Goal: Check status: Check status

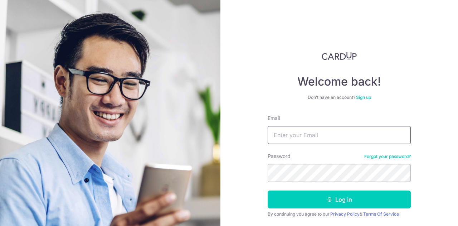
click at [323, 134] on input "Email" at bounding box center [338, 135] width 143 height 18
type input "[PERSON_NAME][EMAIL_ADDRESS][DOMAIN_NAME]"
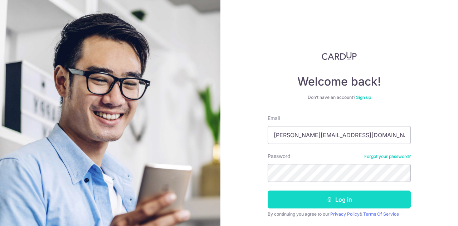
click at [334, 198] on button "Log in" at bounding box center [338, 199] width 143 height 18
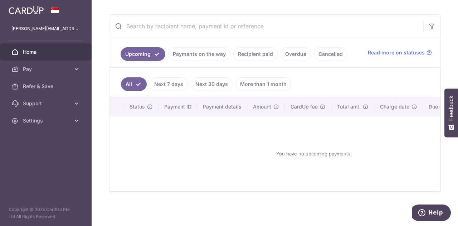
click at [193, 51] on link "Payments on the way" at bounding box center [199, 54] width 62 height 14
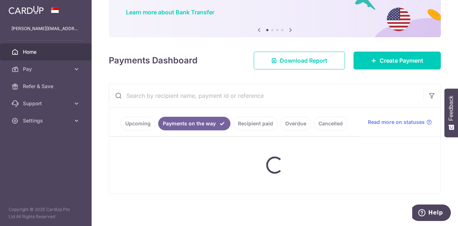
scroll to position [125, 0]
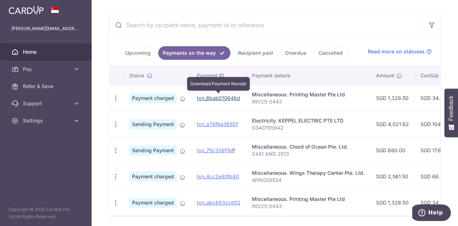
drag, startPoint x: 218, startPoint y: 94, endPoint x: 263, endPoint y: 30, distance: 78.6
click at [218, 95] on link "txn_6bab010646d" at bounding box center [218, 98] width 43 height 6
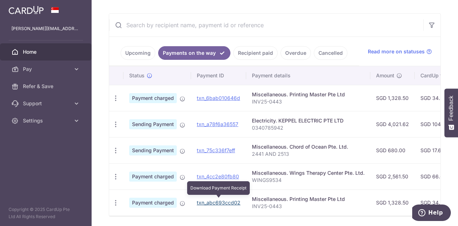
drag, startPoint x: 224, startPoint y: 201, endPoint x: 259, endPoint y: 25, distance: 179.0
click at [224, 201] on link "txn_abc693ccd02" at bounding box center [219, 202] width 44 height 6
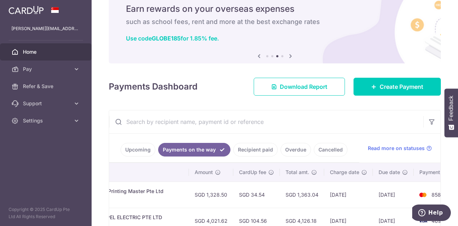
scroll to position [30, 0]
